Goal: Task Accomplishment & Management: Manage account settings

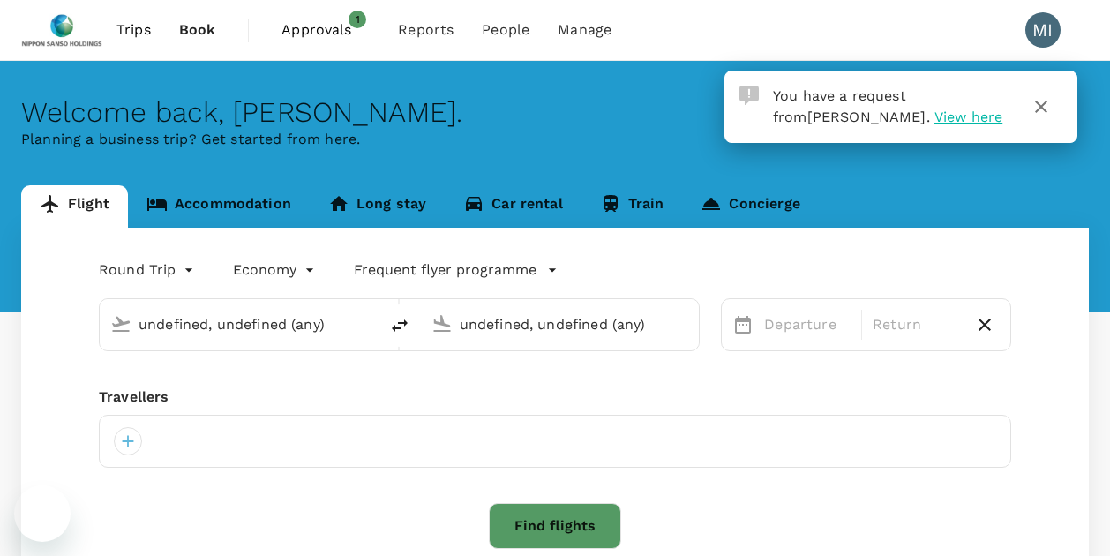
type input "Tan Son Nhat Intl (SGN)"
type input "Singapore Changi (SIN)"
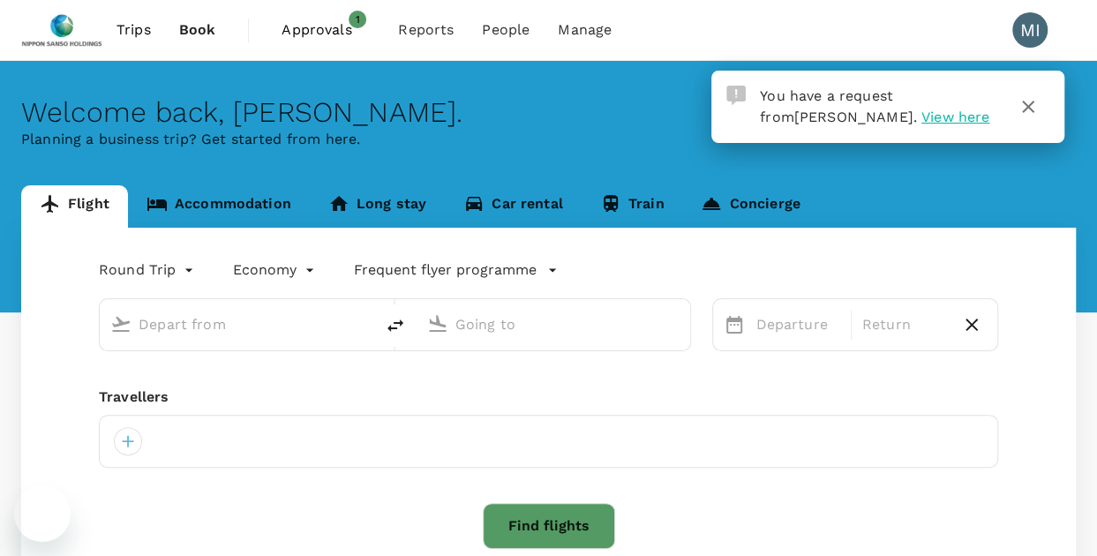
type input "Tan Son Nhat Intl (SGN)"
type input "Singapore Changi (SIN)"
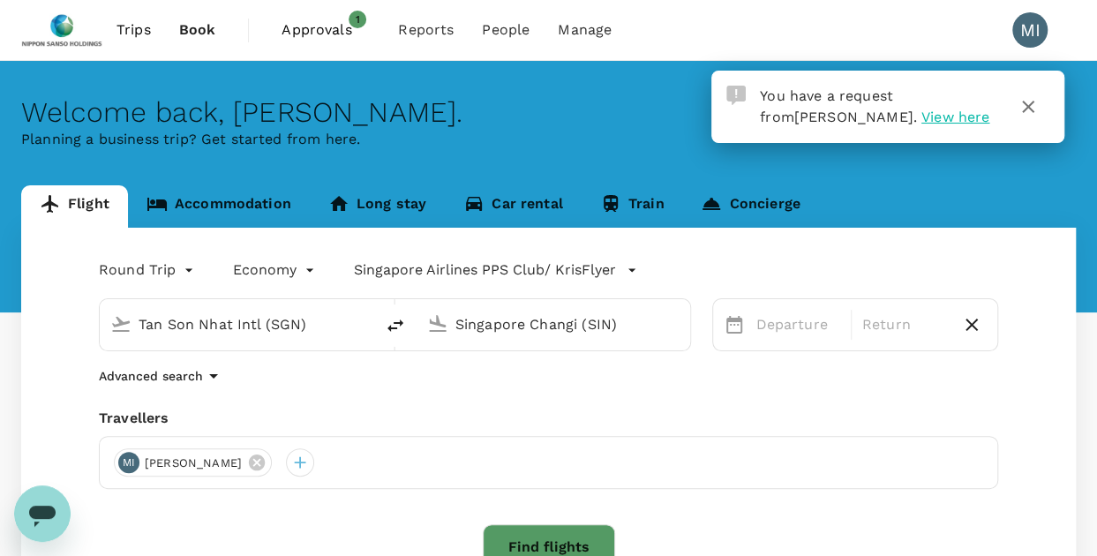
click at [921, 116] on span "View here" at bounding box center [955, 117] width 68 height 17
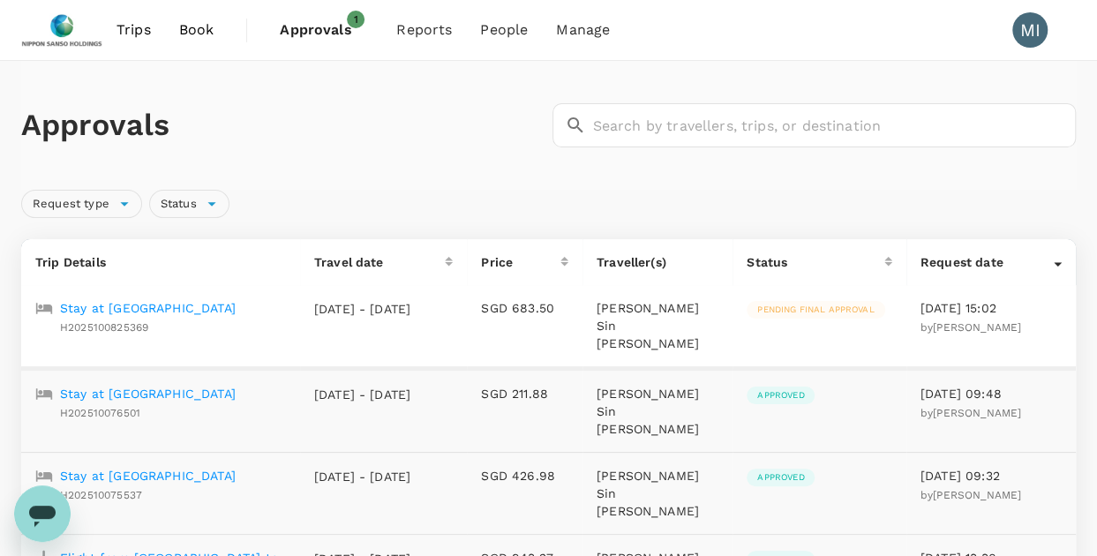
click at [161, 307] on p "Stay at [GEOGRAPHIC_DATA]" at bounding box center [148, 308] width 176 height 18
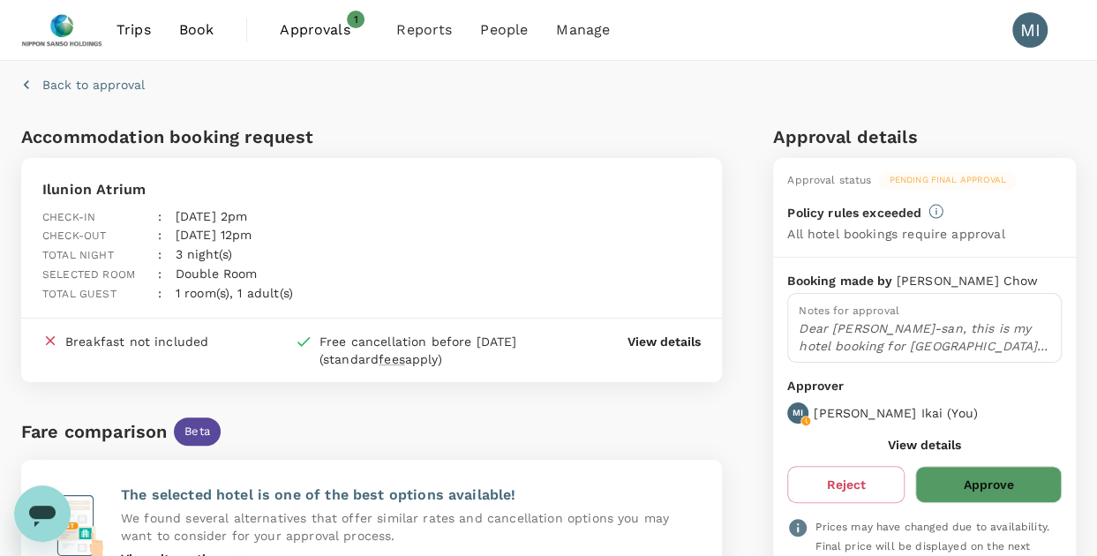
click at [665, 333] on p "View details" at bounding box center [663, 342] width 73 height 18
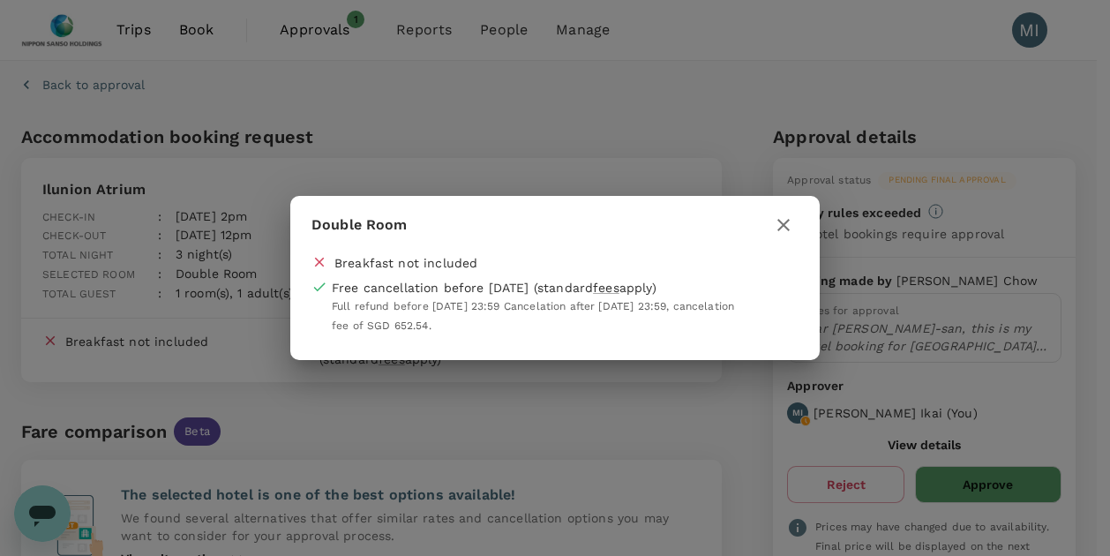
click at [787, 225] on icon "button" at bounding box center [783, 224] width 21 height 21
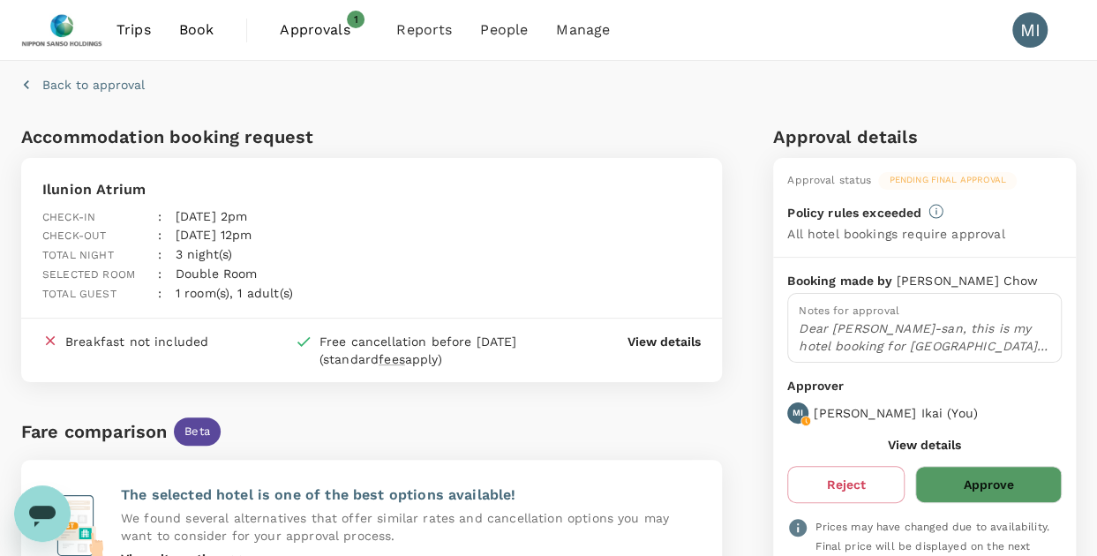
click at [670, 334] on p "View details" at bounding box center [663, 342] width 73 height 18
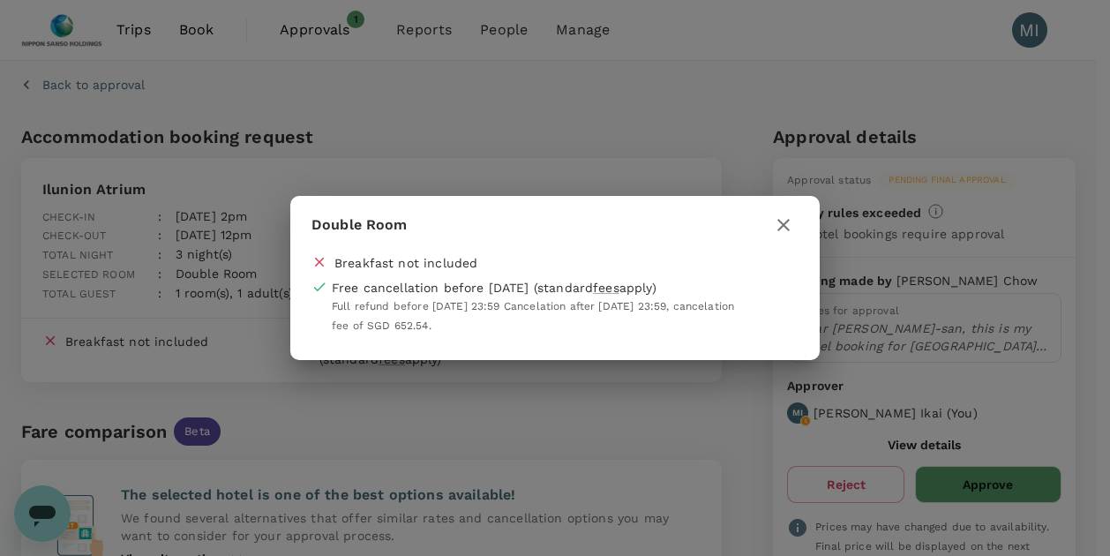
click at [780, 223] on icon "button" at bounding box center [783, 225] width 12 height 12
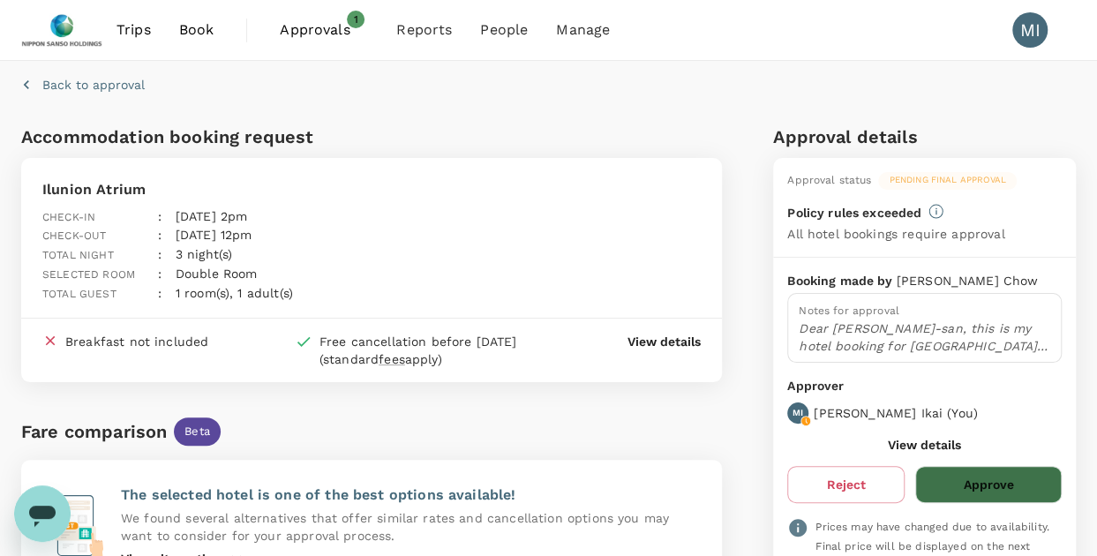
click at [983, 468] on button "Approve" at bounding box center [988, 484] width 146 height 37
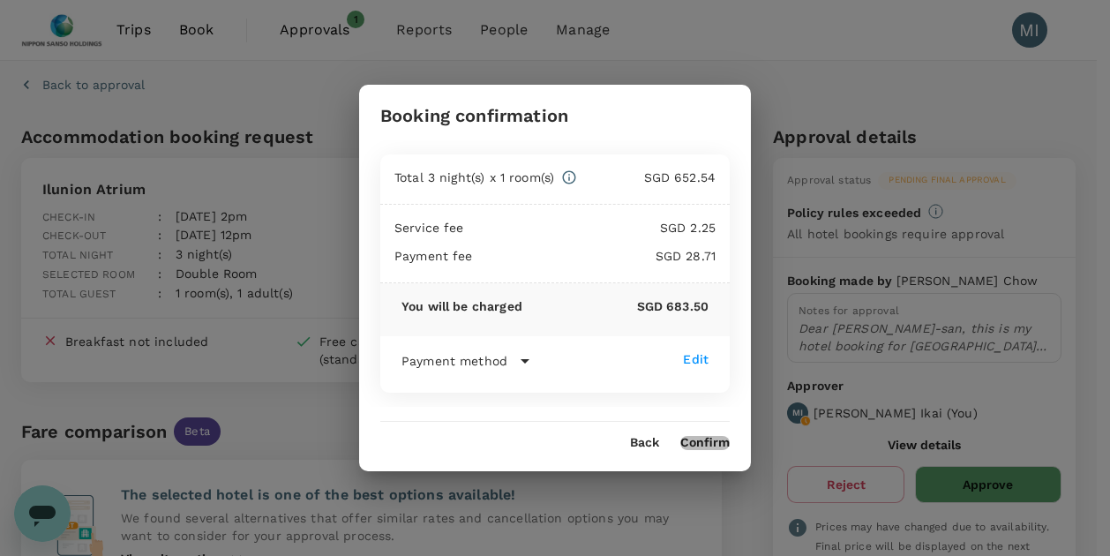
click at [706, 436] on button "Confirm" at bounding box center [704, 443] width 49 height 14
